Goal: Task Accomplishment & Management: Use online tool/utility

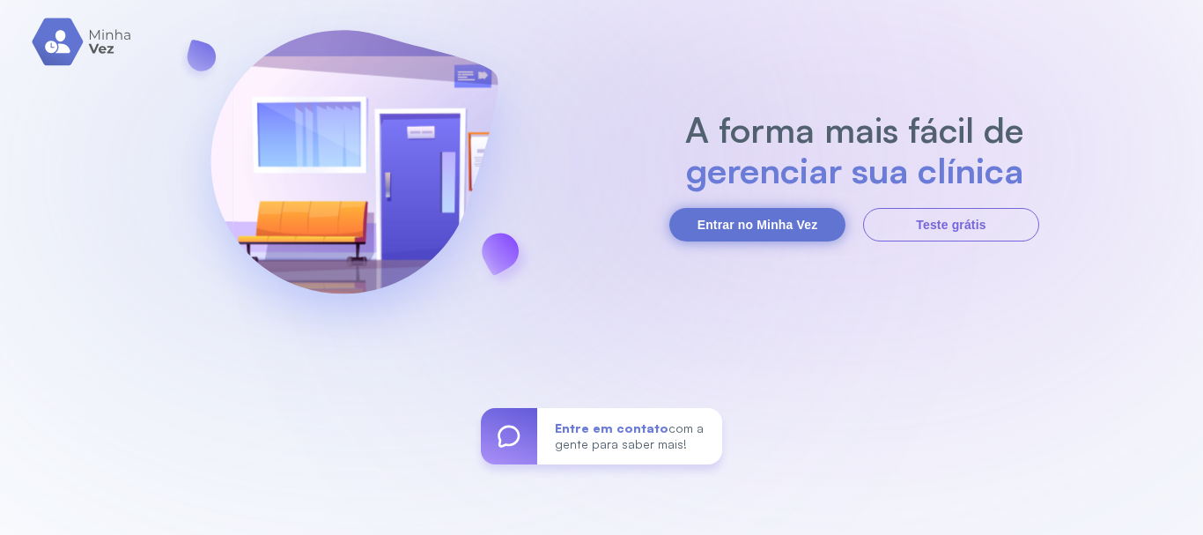
click at [728, 223] on button "Entrar no Minha Vez" at bounding box center [758, 224] width 176 height 33
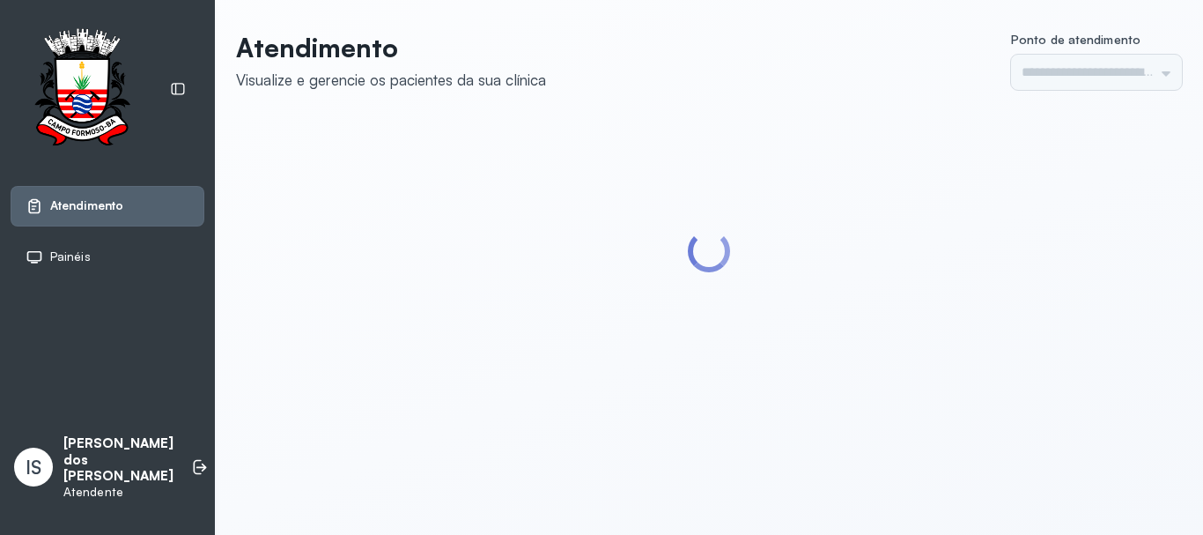
type input "******"
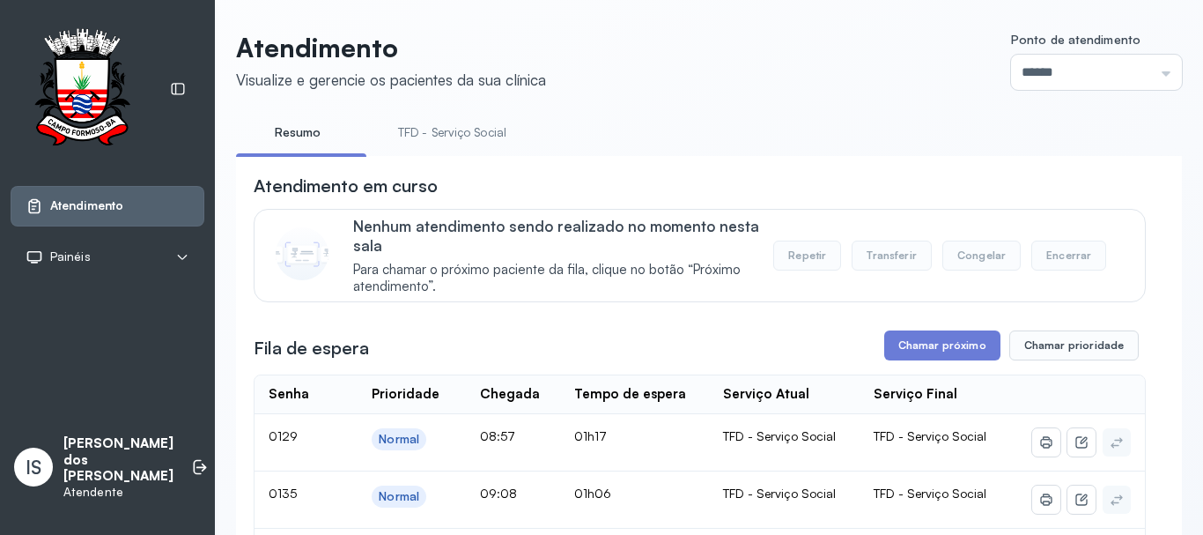
click at [434, 135] on link "TFD - Serviço Social" at bounding box center [453, 132] width 144 height 29
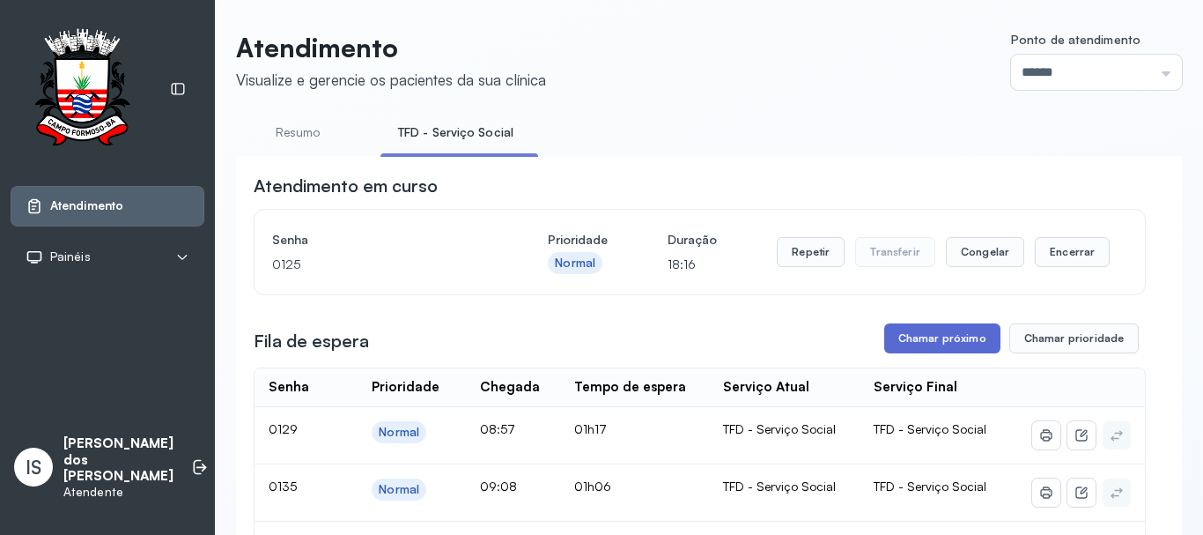
click at [924, 344] on button "Chamar próximo" at bounding box center [943, 338] width 116 height 30
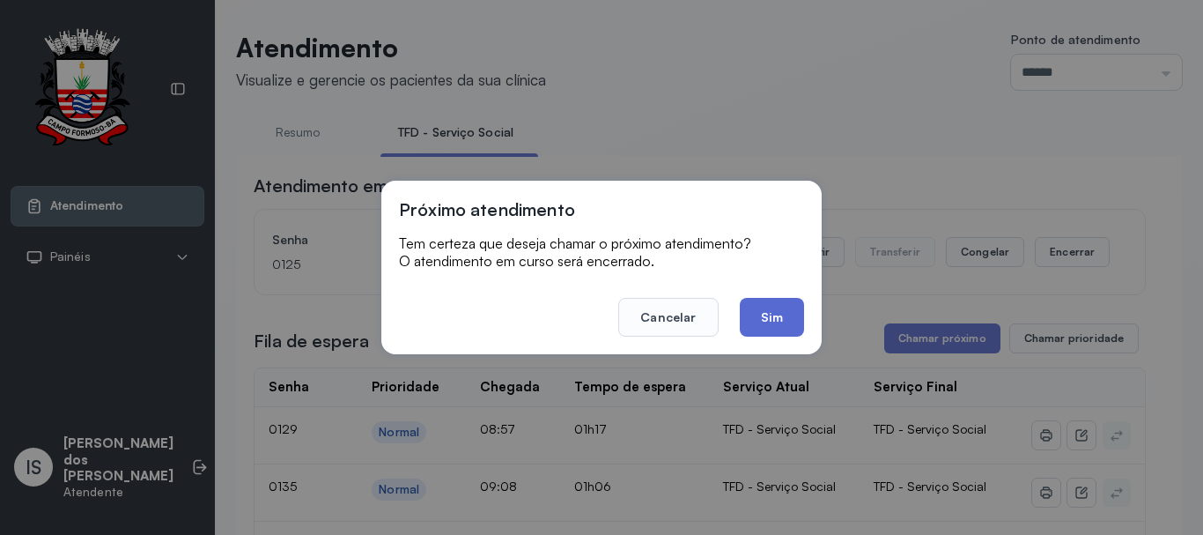
click at [775, 314] on button "Sim" at bounding box center [772, 317] width 64 height 39
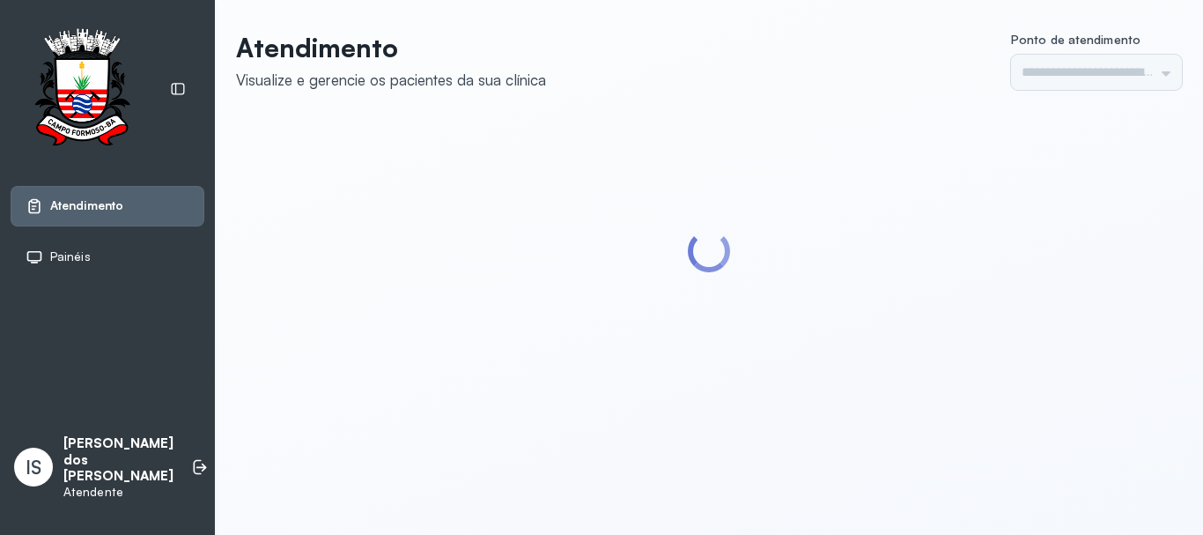
type input "******"
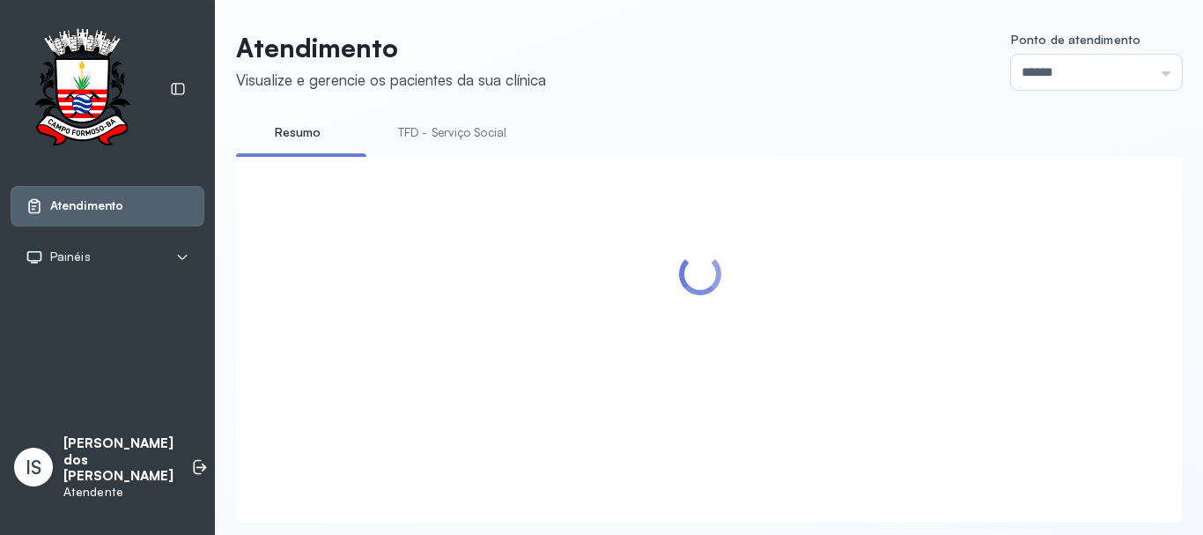
click at [433, 133] on link "TFD - Serviço Social" at bounding box center [453, 132] width 144 height 29
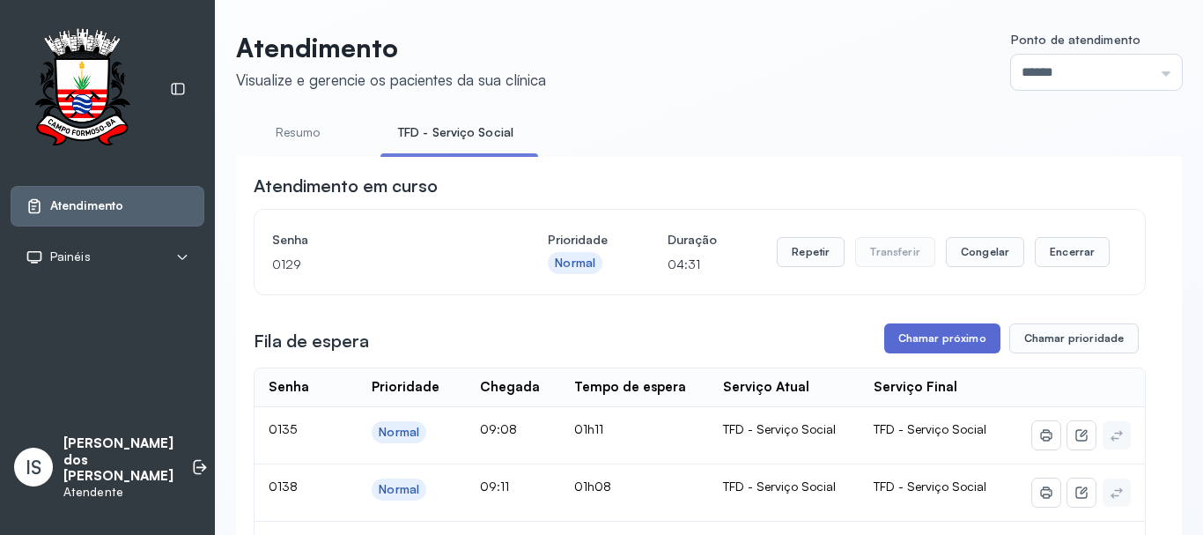
click at [962, 337] on button "Chamar próximo" at bounding box center [943, 338] width 116 height 30
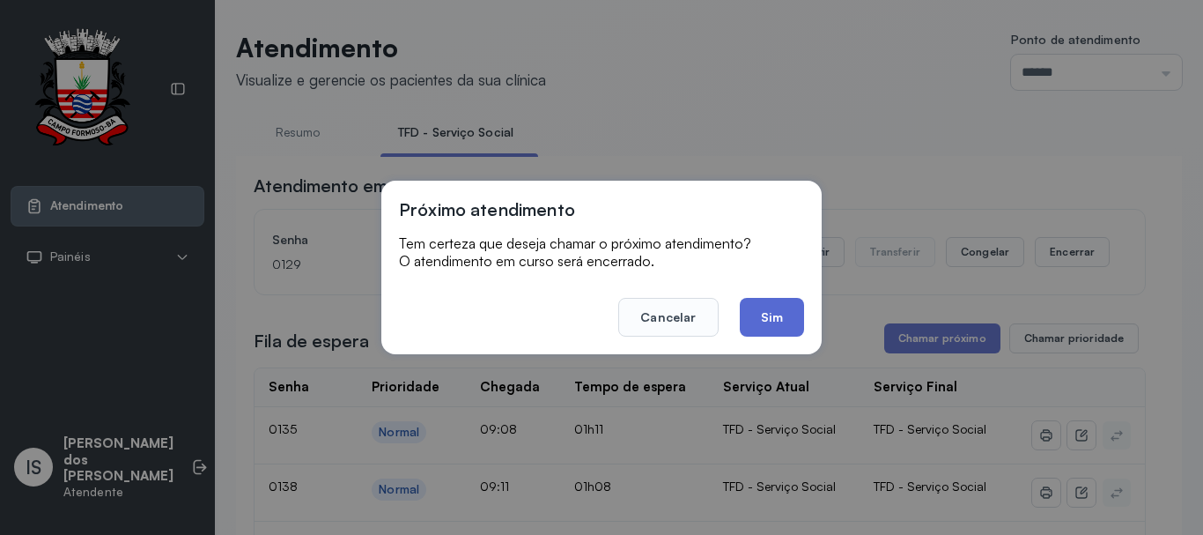
click at [763, 317] on button "Sim" at bounding box center [772, 317] width 64 height 39
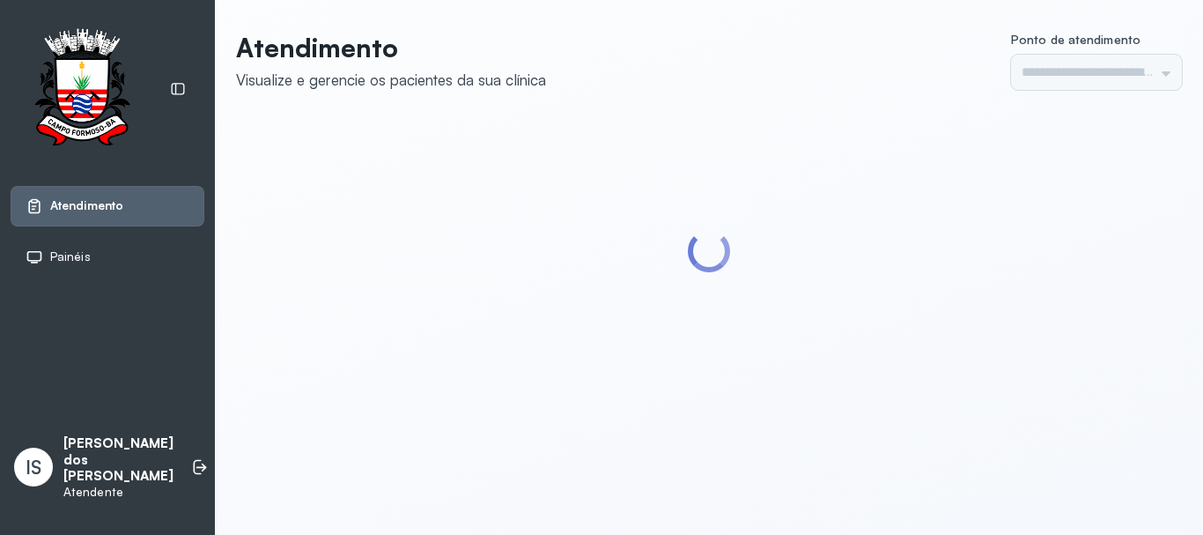
type input "******"
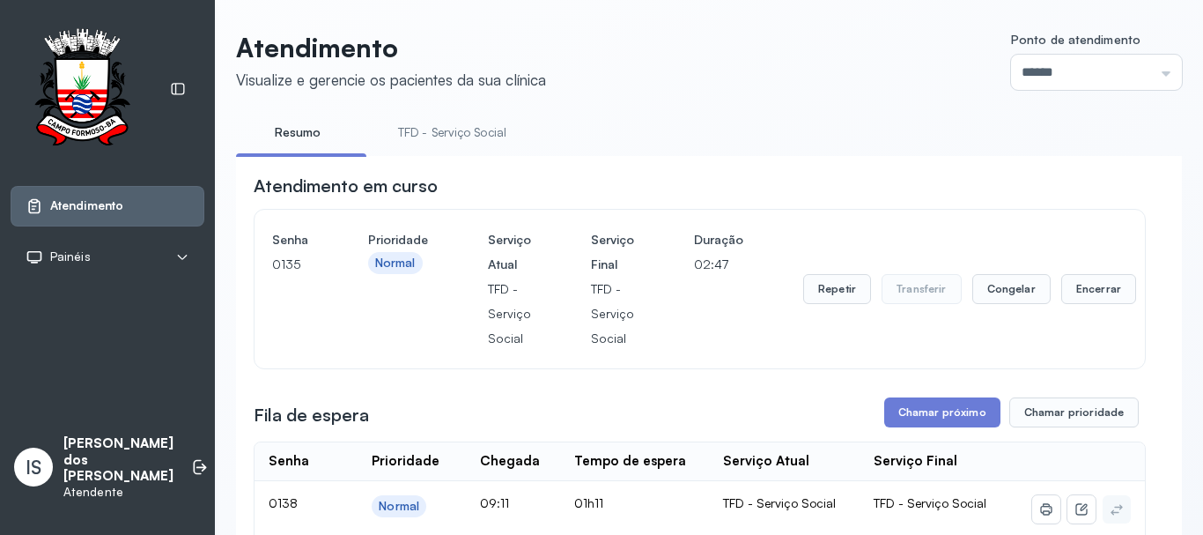
click at [441, 132] on link "TFD - Serviço Social" at bounding box center [453, 132] width 144 height 29
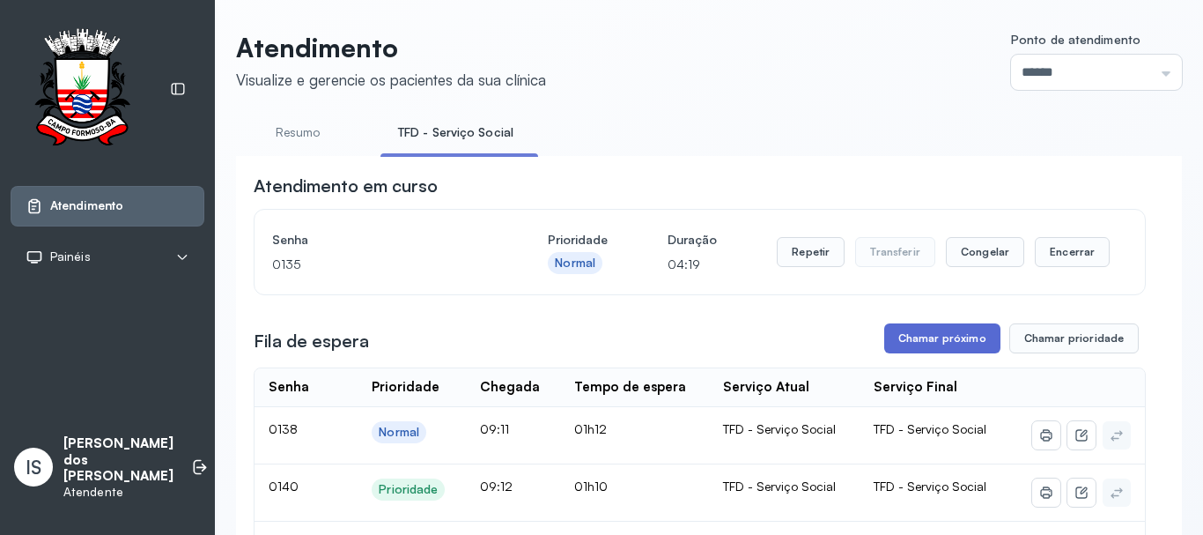
scroll to position [88, 0]
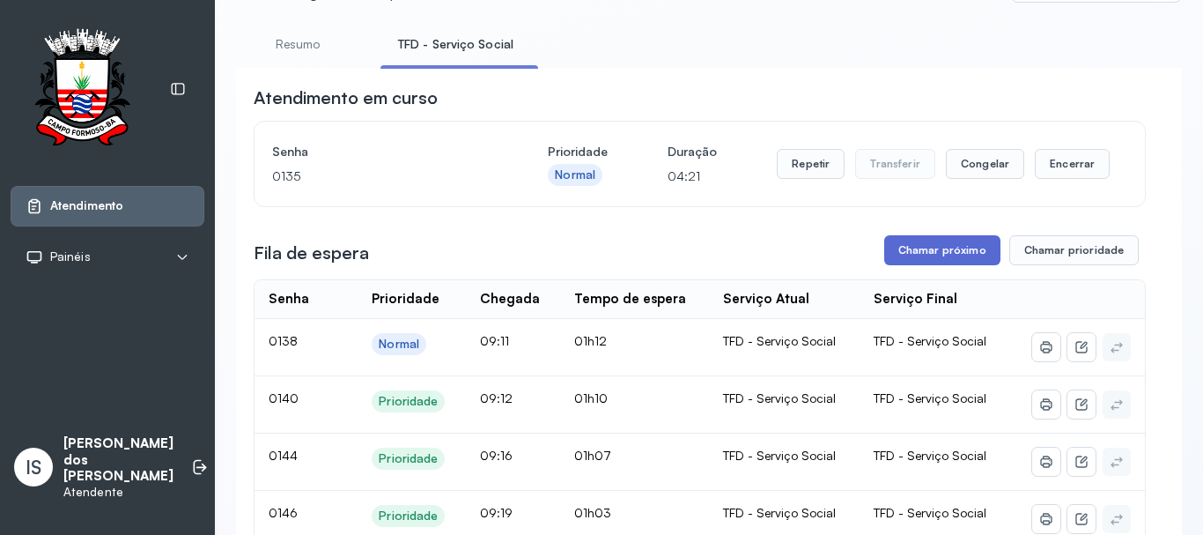
click at [953, 253] on button "Chamar próximo" at bounding box center [943, 250] width 116 height 30
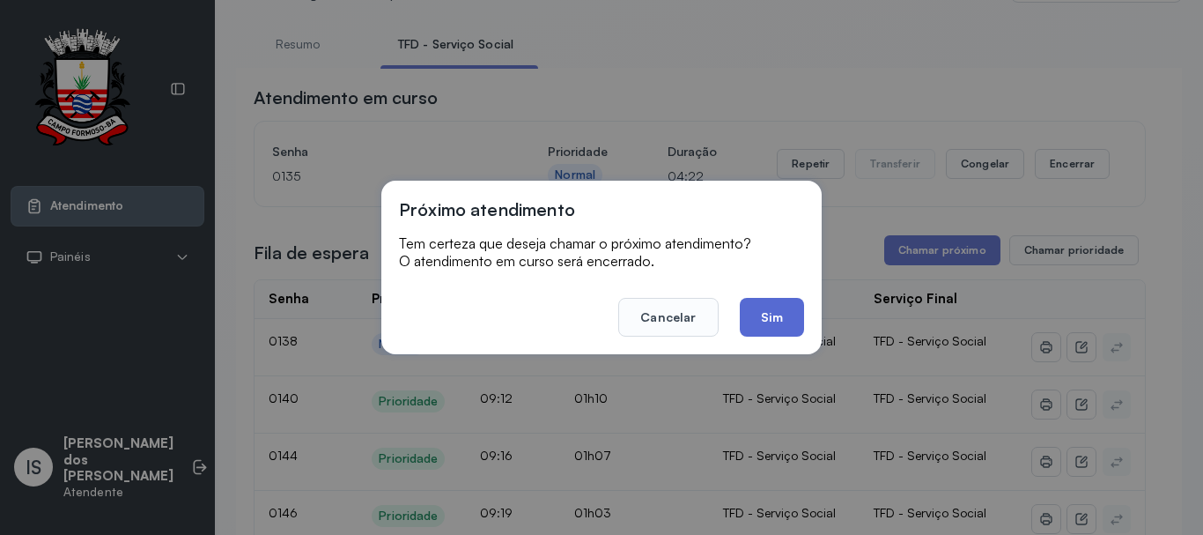
click at [771, 317] on button "Sim" at bounding box center [772, 317] width 64 height 39
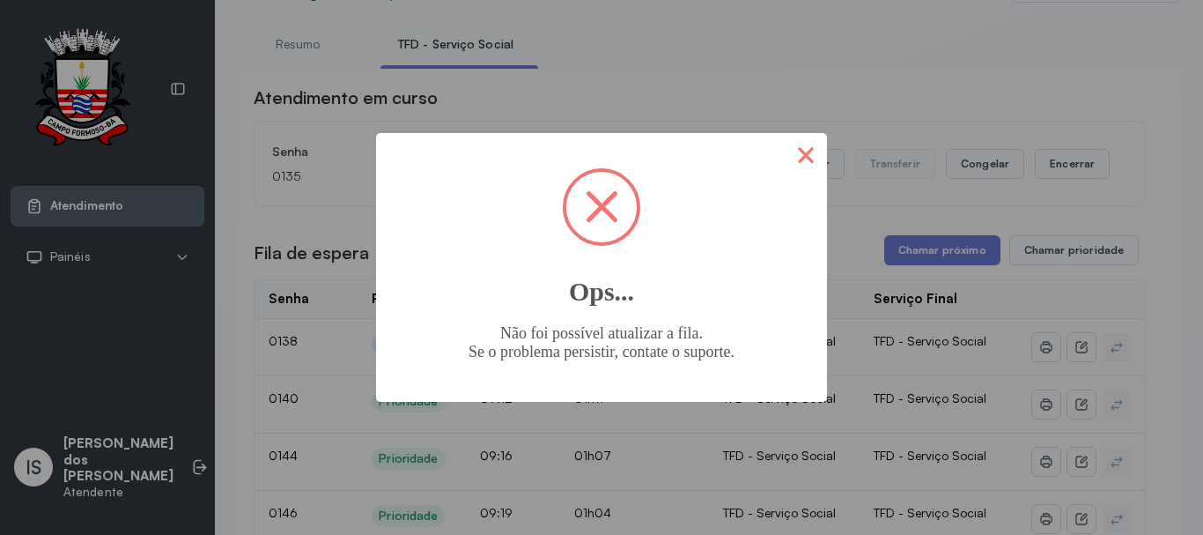
click at [808, 154] on button "×" at bounding box center [806, 154] width 42 height 42
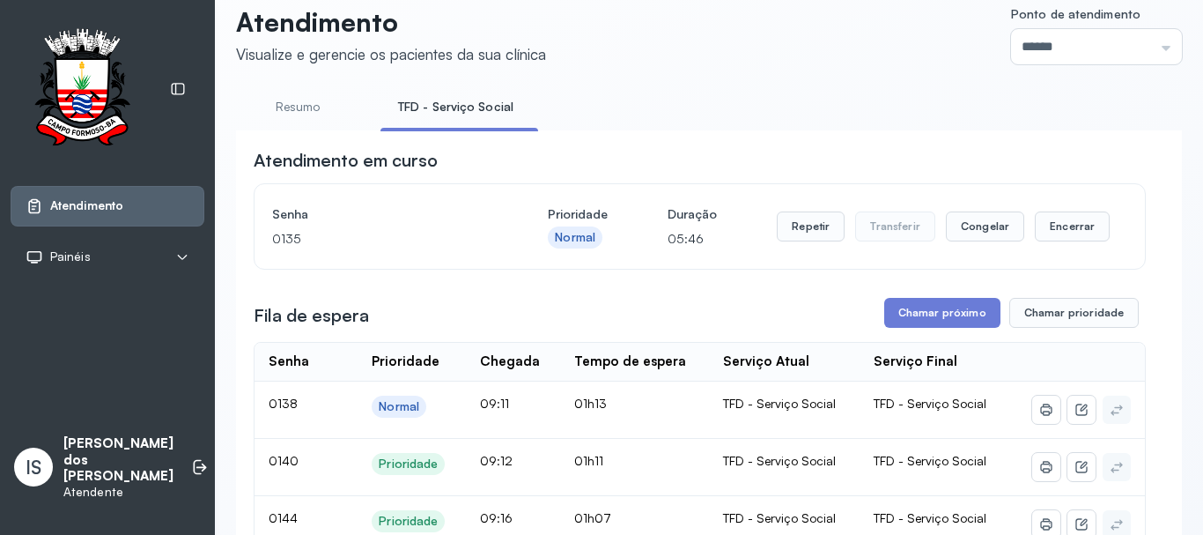
scroll to position [0, 0]
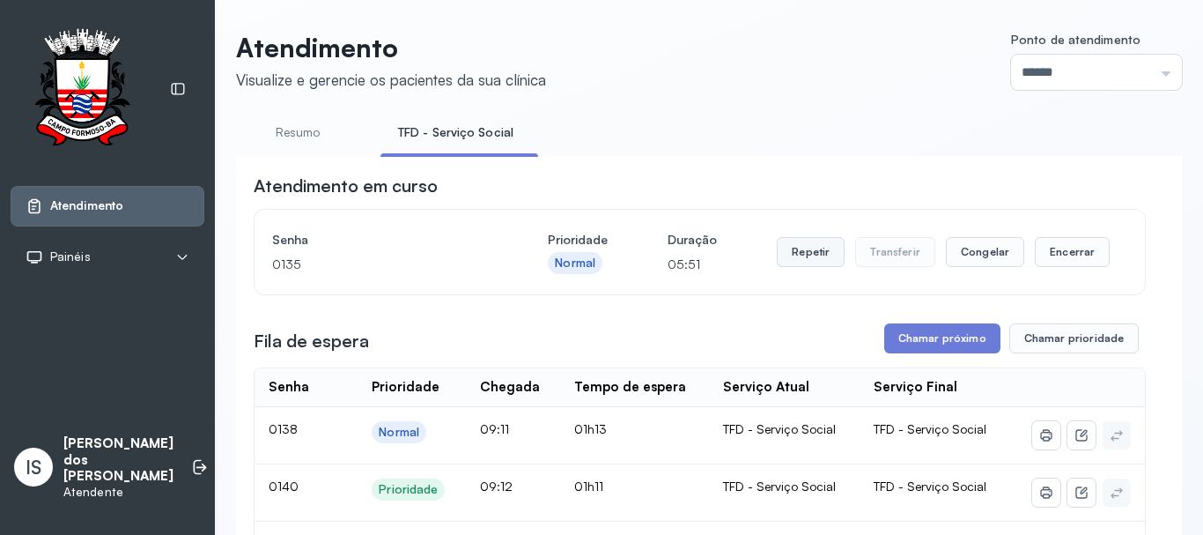
click at [816, 255] on button "Repetir" at bounding box center [811, 252] width 68 height 30
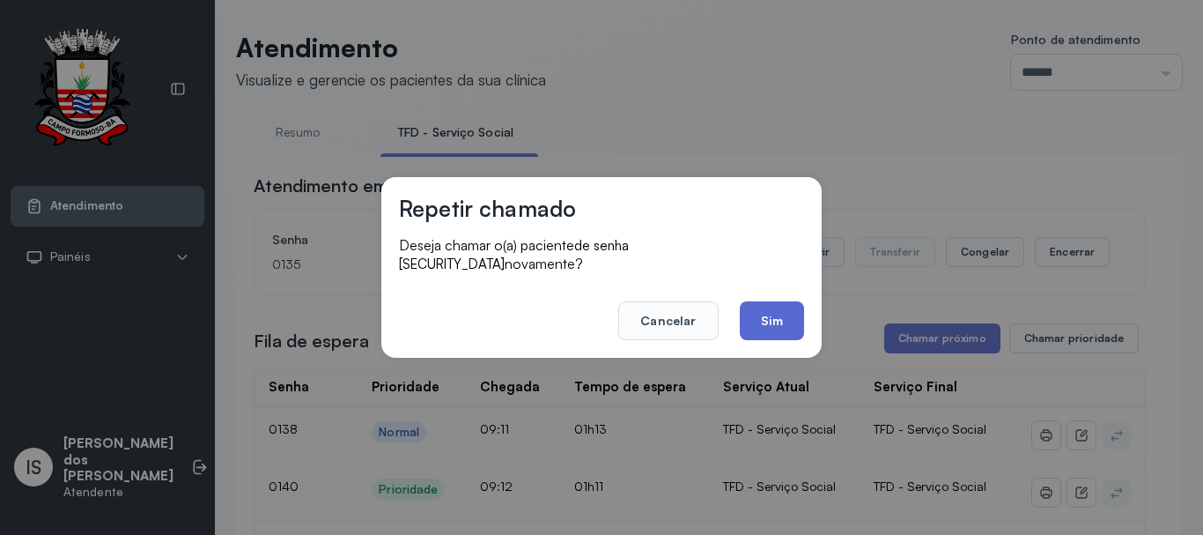
click at [781, 318] on button "Sim" at bounding box center [772, 320] width 64 height 39
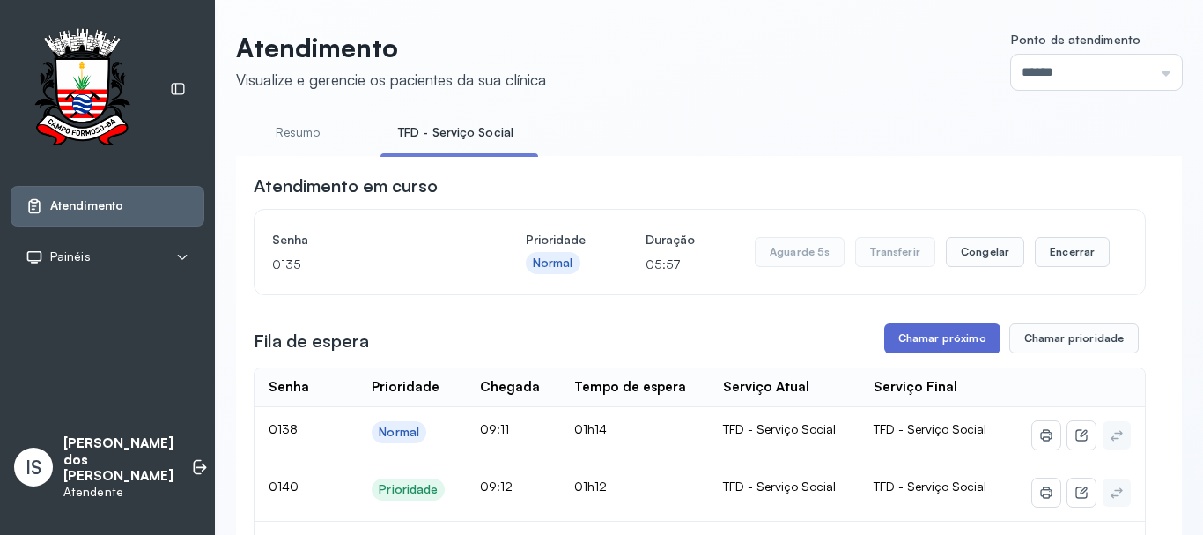
click at [939, 341] on button "Chamar próximo" at bounding box center [943, 338] width 116 height 30
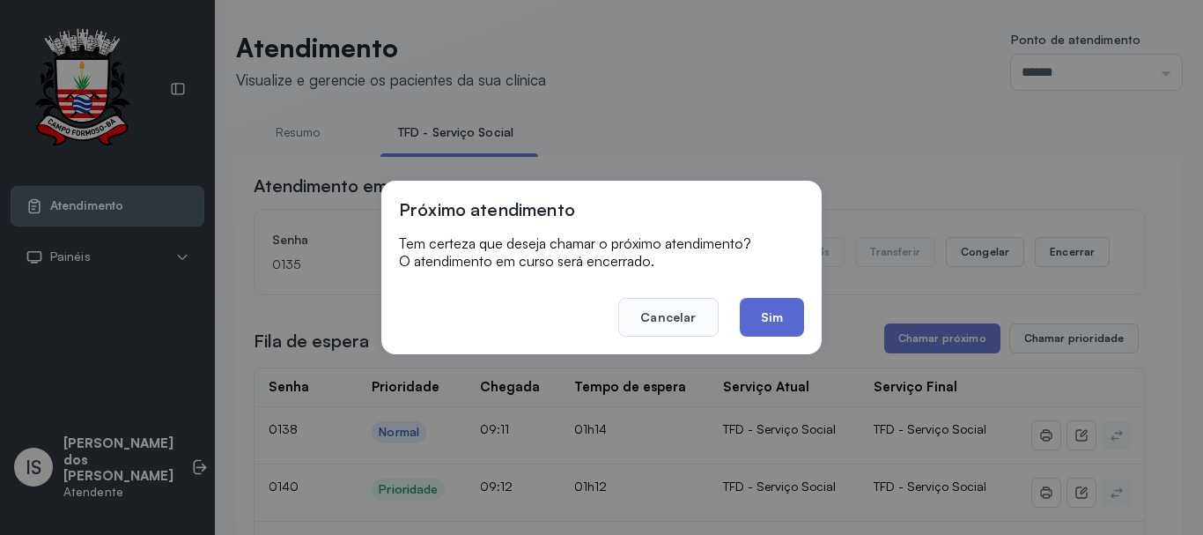
click at [780, 320] on button "Sim" at bounding box center [772, 317] width 64 height 39
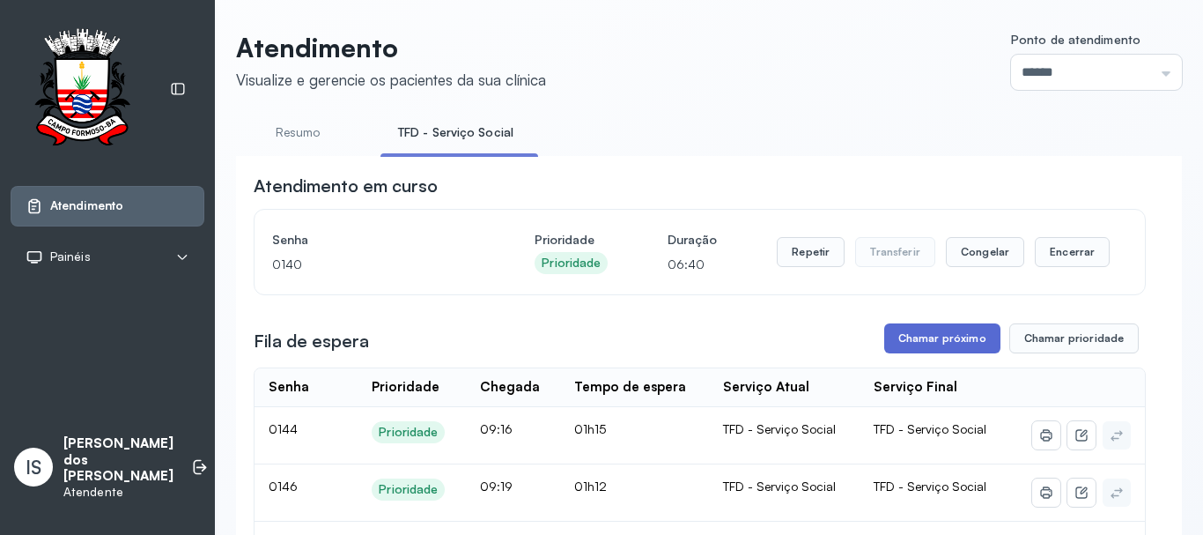
click at [940, 339] on button "Chamar próximo" at bounding box center [943, 338] width 116 height 30
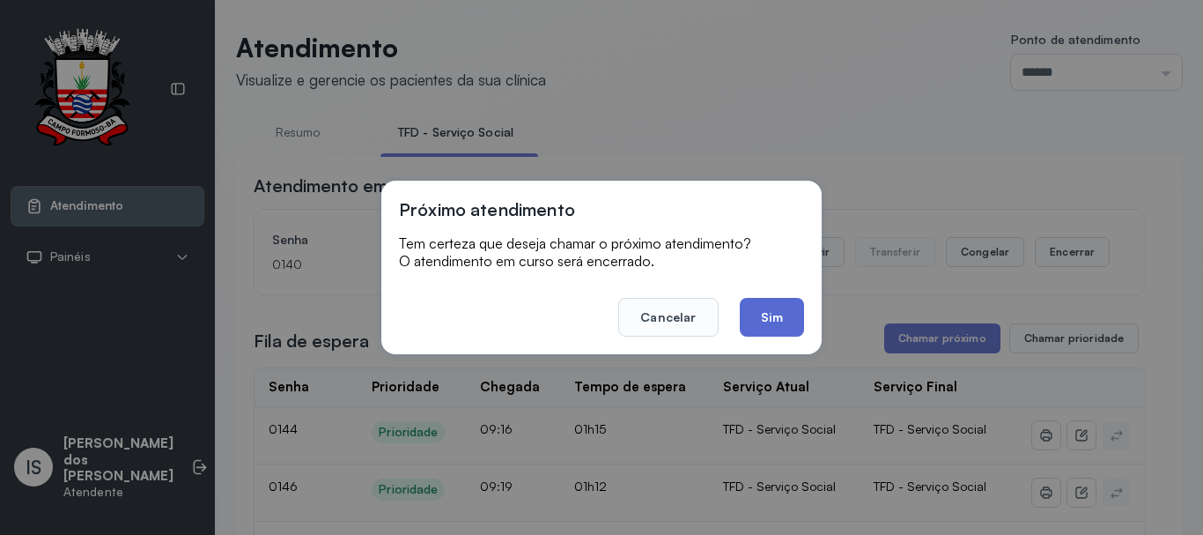
click at [766, 314] on button "Sim" at bounding box center [772, 317] width 64 height 39
